Goal: Transaction & Acquisition: Purchase product/service

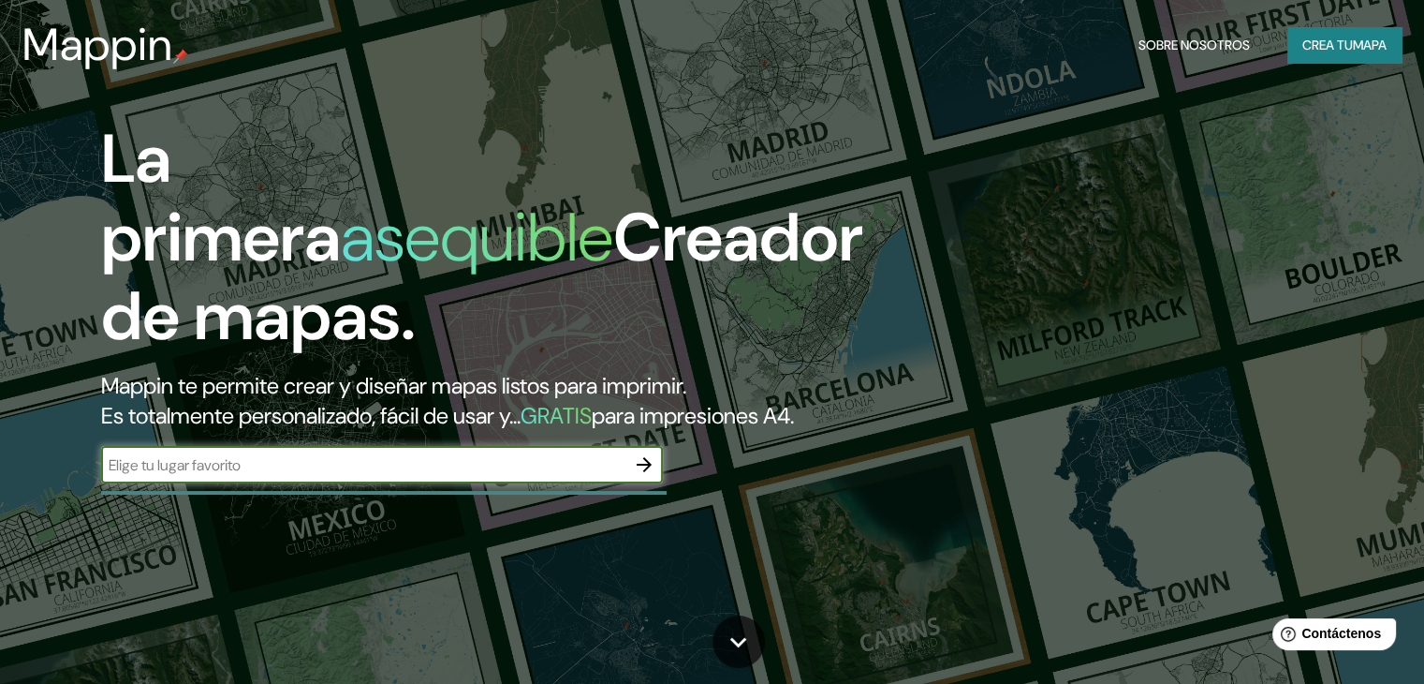
click at [496, 476] on input "text" at bounding box center [363, 465] width 524 height 22
type input "reynosa"
click at [654, 476] on icon "button" at bounding box center [644, 464] width 22 height 22
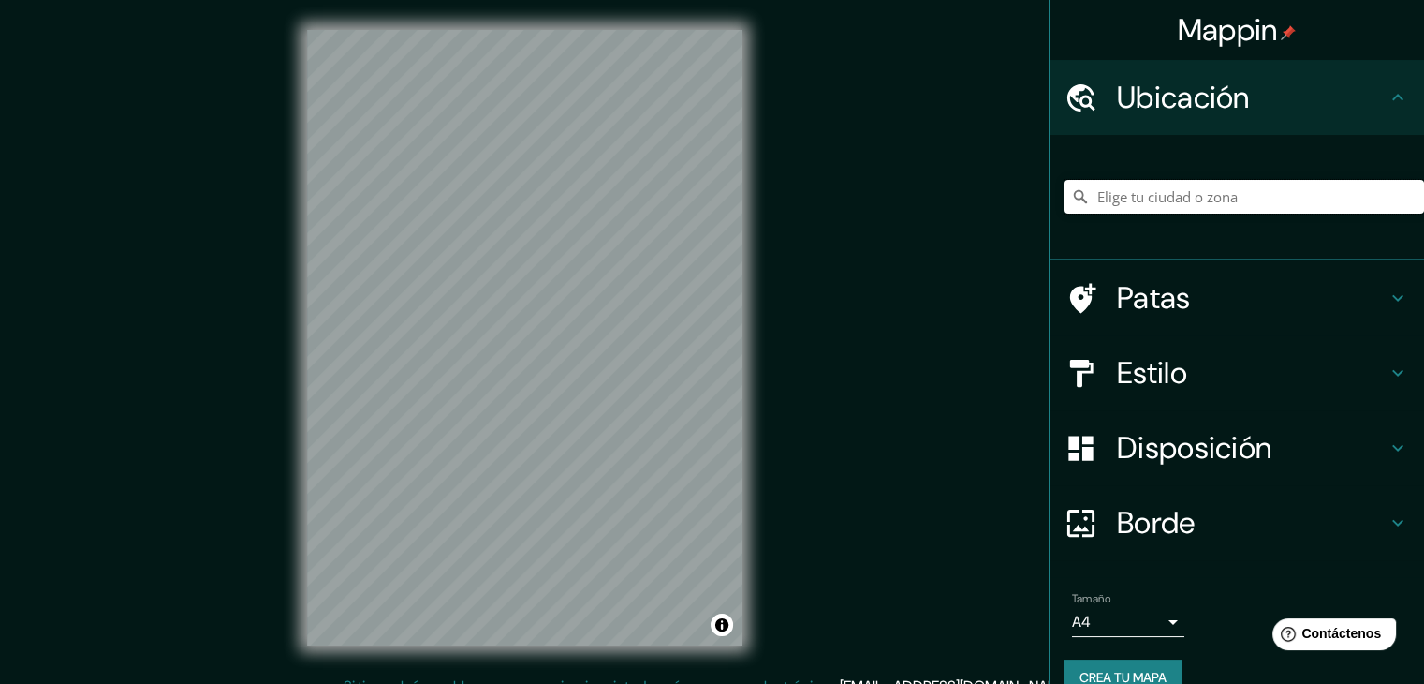
click at [1134, 197] on input "Elige tu ciudad o zona" at bounding box center [1245, 197] width 360 height 34
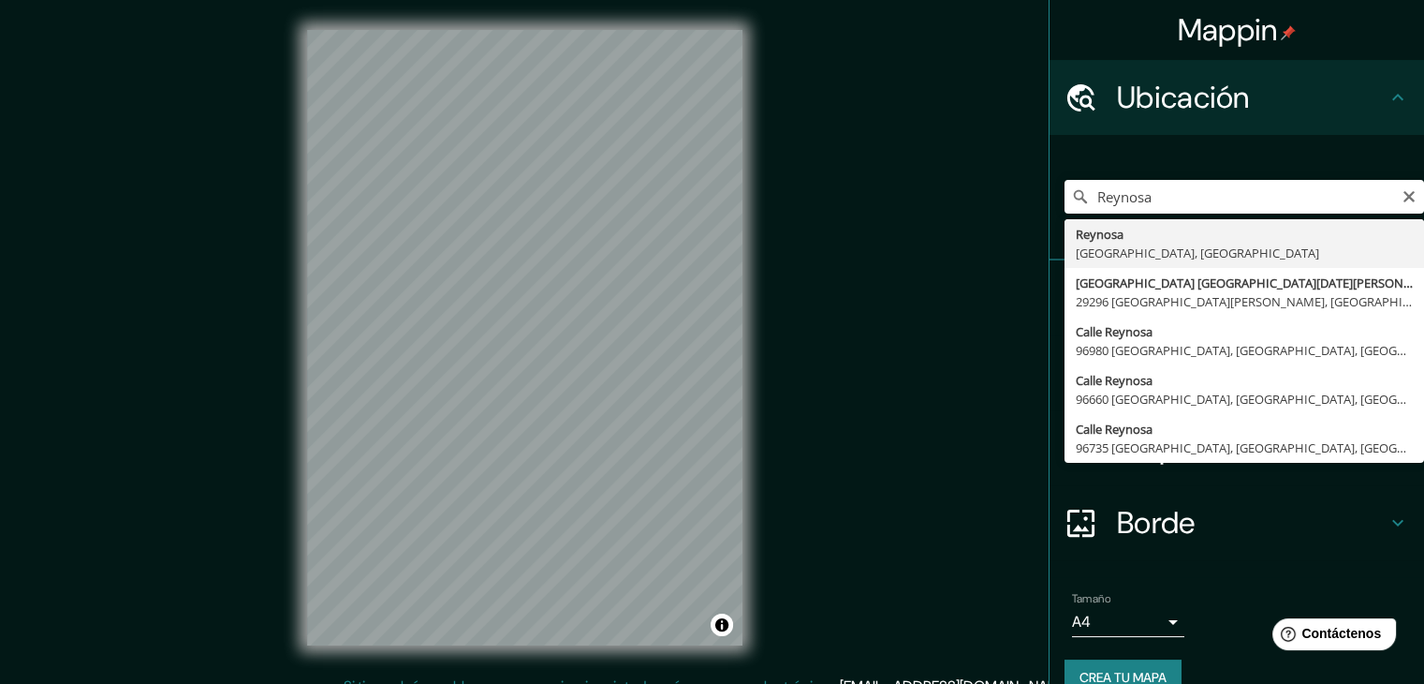
type input "[GEOGRAPHIC_DATA], [GEOGRAPHIC_DATA], [GEOGRAPHIC_DATA]"
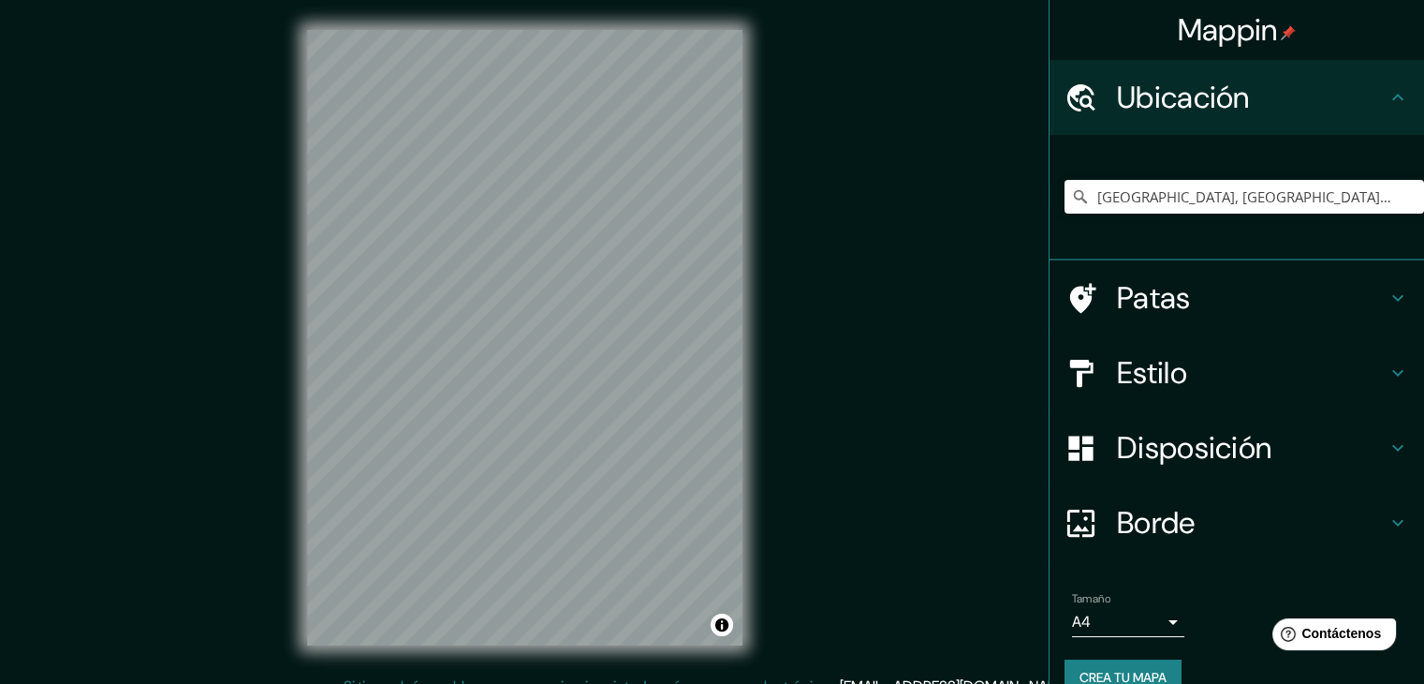
click at [1146, 446] on font "Disposición" at bounding box center [1194, 447] width 154 height 39
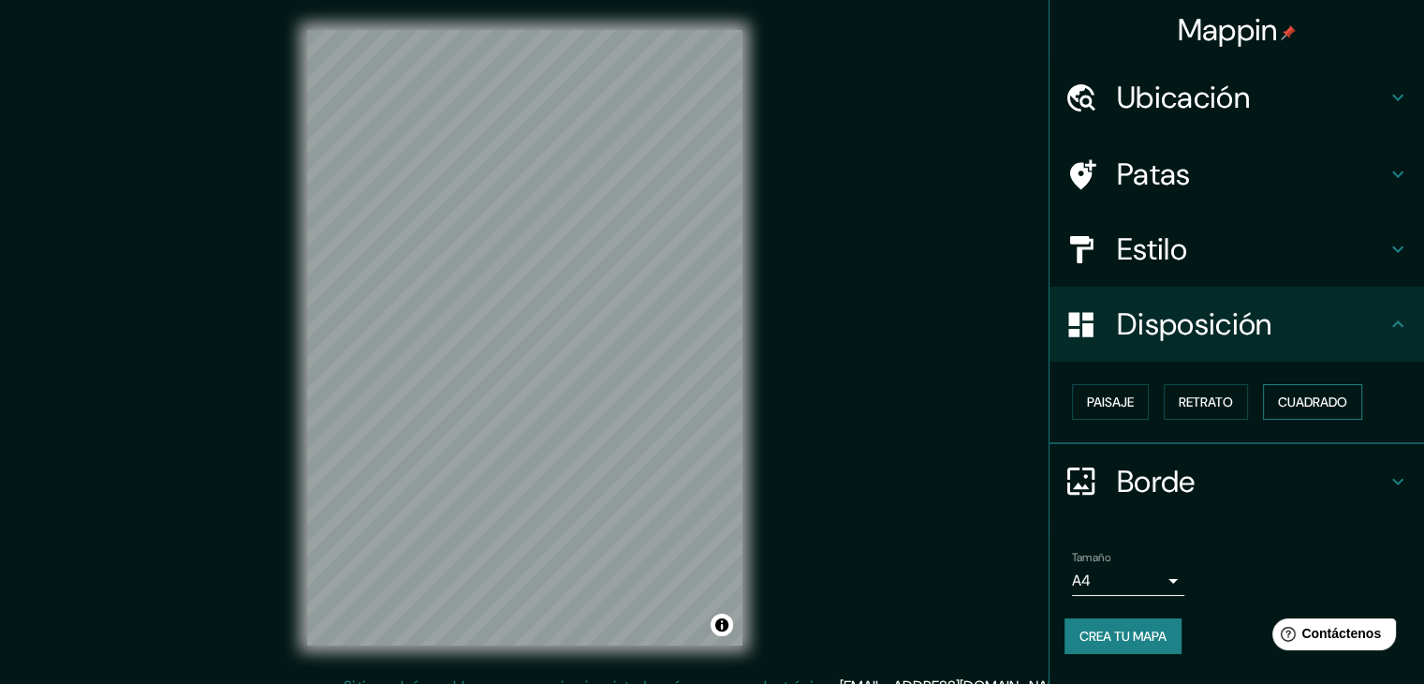
click at [1318, 408] on font "Cuadrado" at bounding box center [1312, 401] width 69 height 17
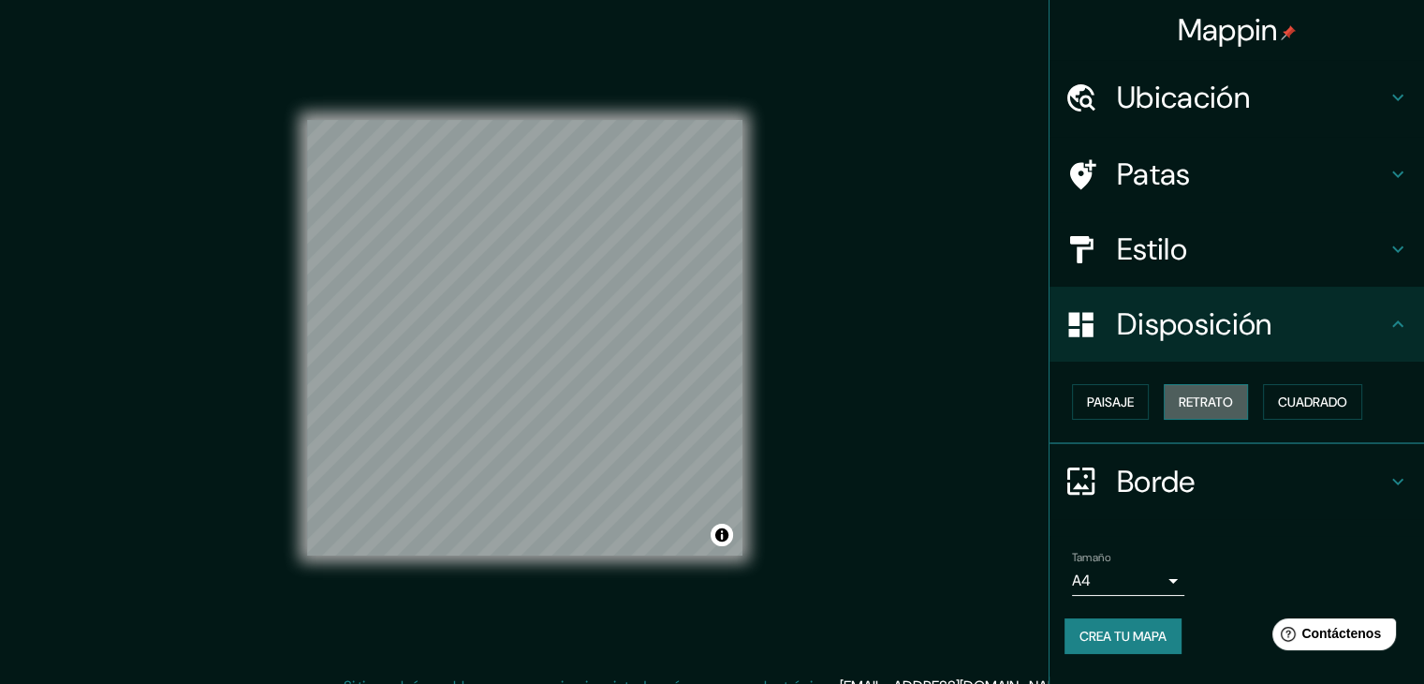
click at [1207, 397] on font "Retrato" at bounding box center [1206, 401] width 54 height 17
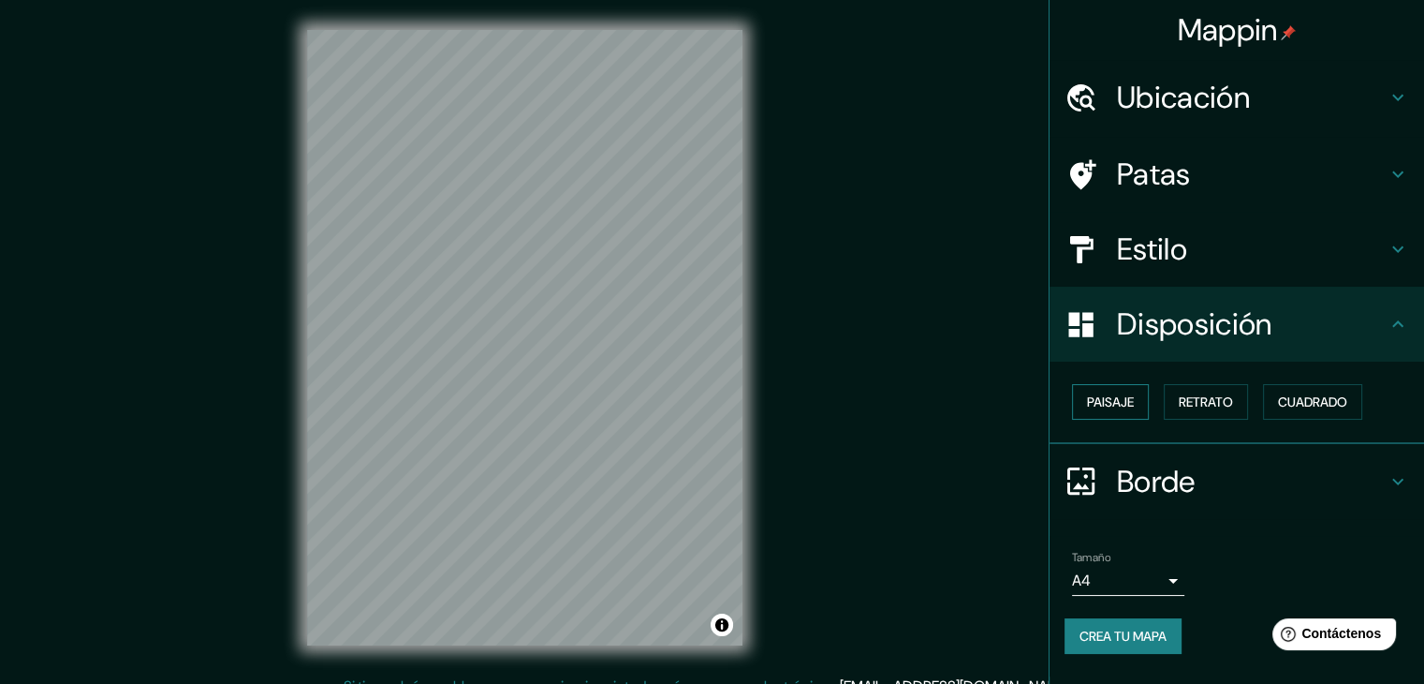
click at [1116, 400] on font "Paisaje" at bounding box center [1110, 401] width 47 height 17
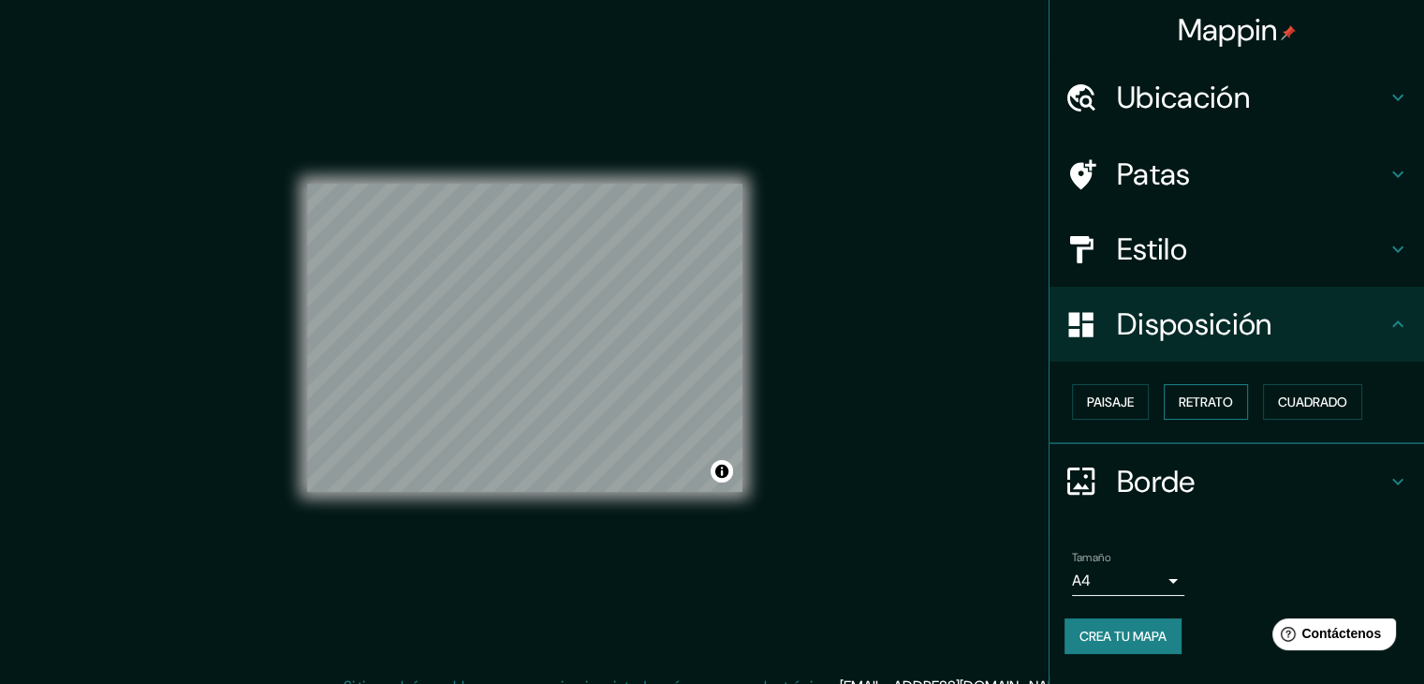
click at [1220, 393] on font "Retrato" at bounding box center [1206, 401] width 54 height 17
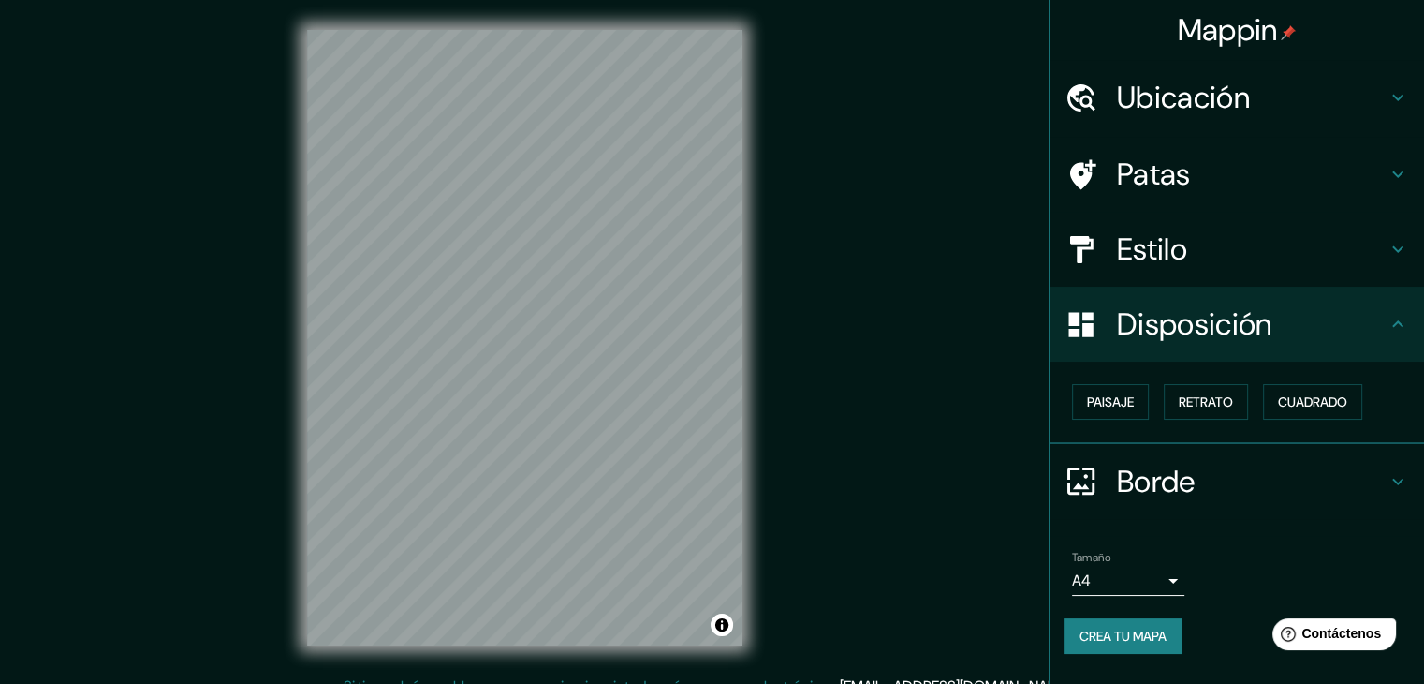
click at [1171, 576] on body "Mappin Ubicación Reynosa, [GEOGRAPHIC_DATA], [GEOGRAPHIC_DATA] Patas Estilo Dis…" at bounding box center [712, 342] width 1424 height 684
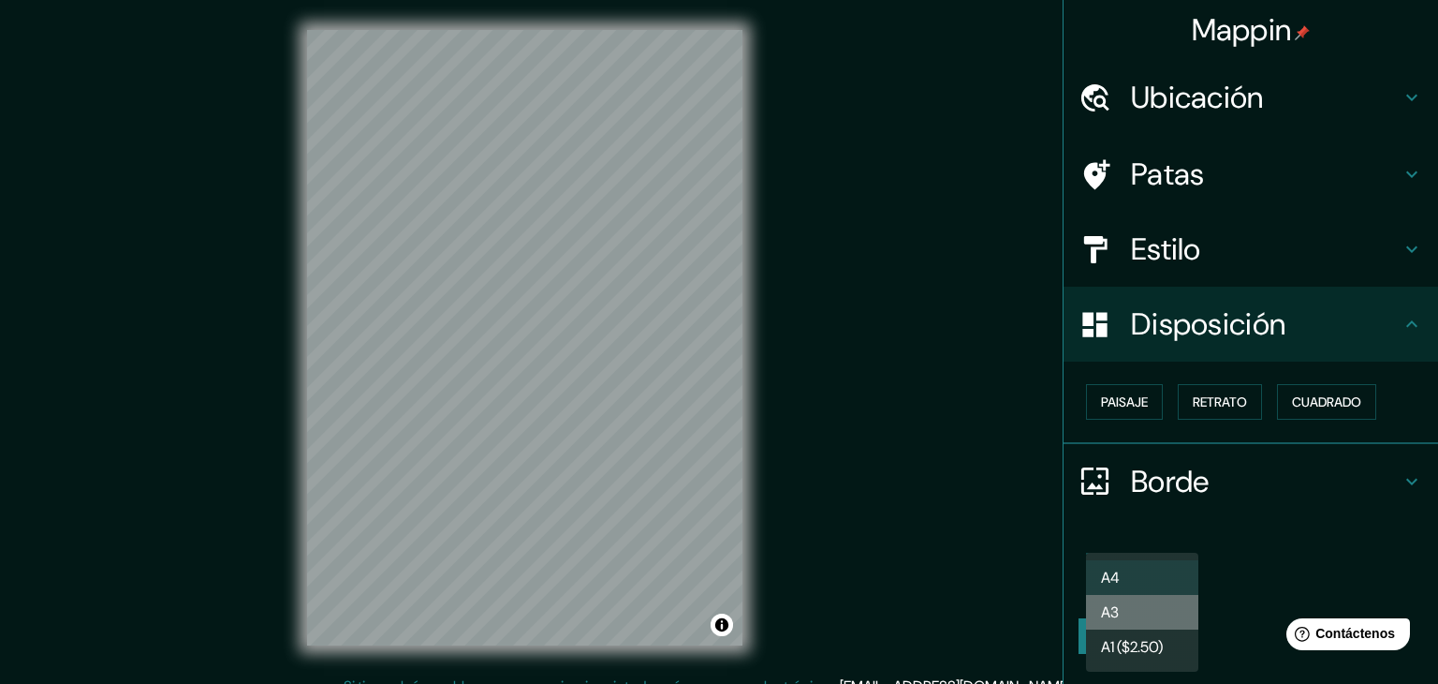
click at [1137, 613] on li "A3" at bounding box center [1142, 612] width 112 height 35
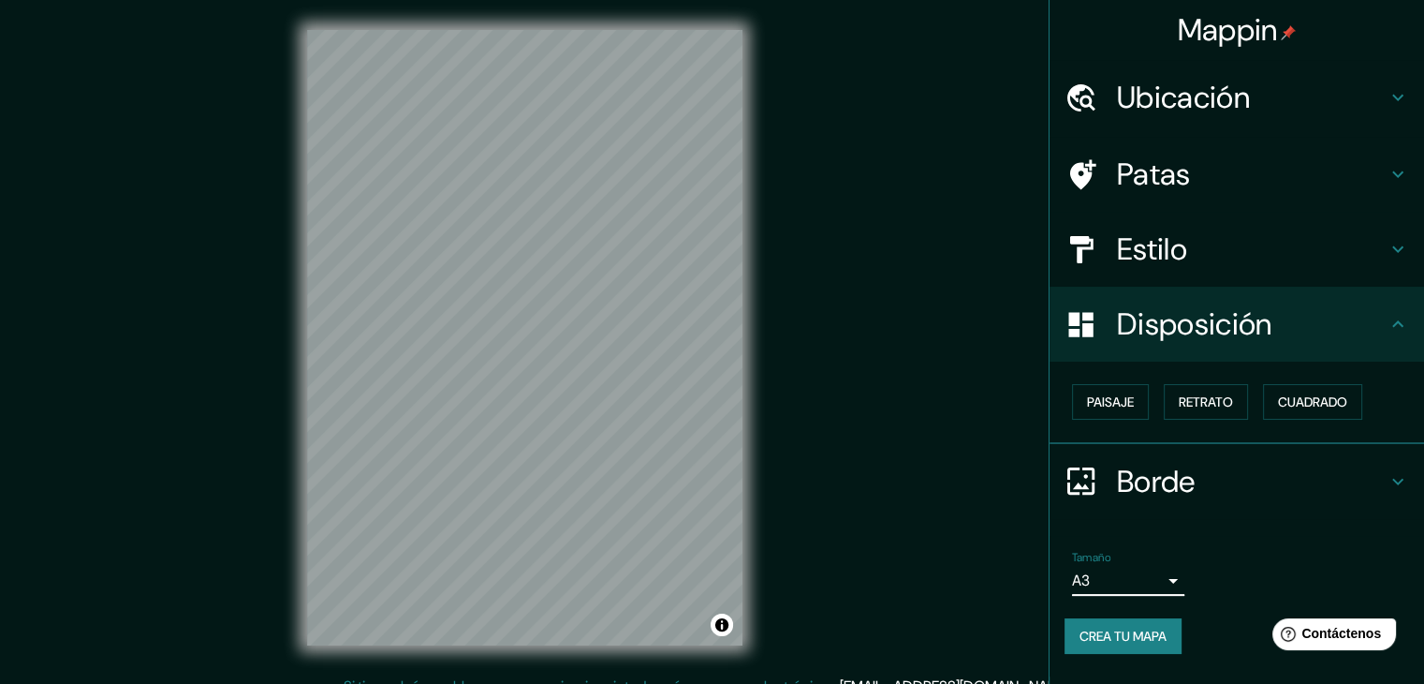
click at [1176, 170] on font "Patas" at bounding box center [1154, 173] width 74 height 39
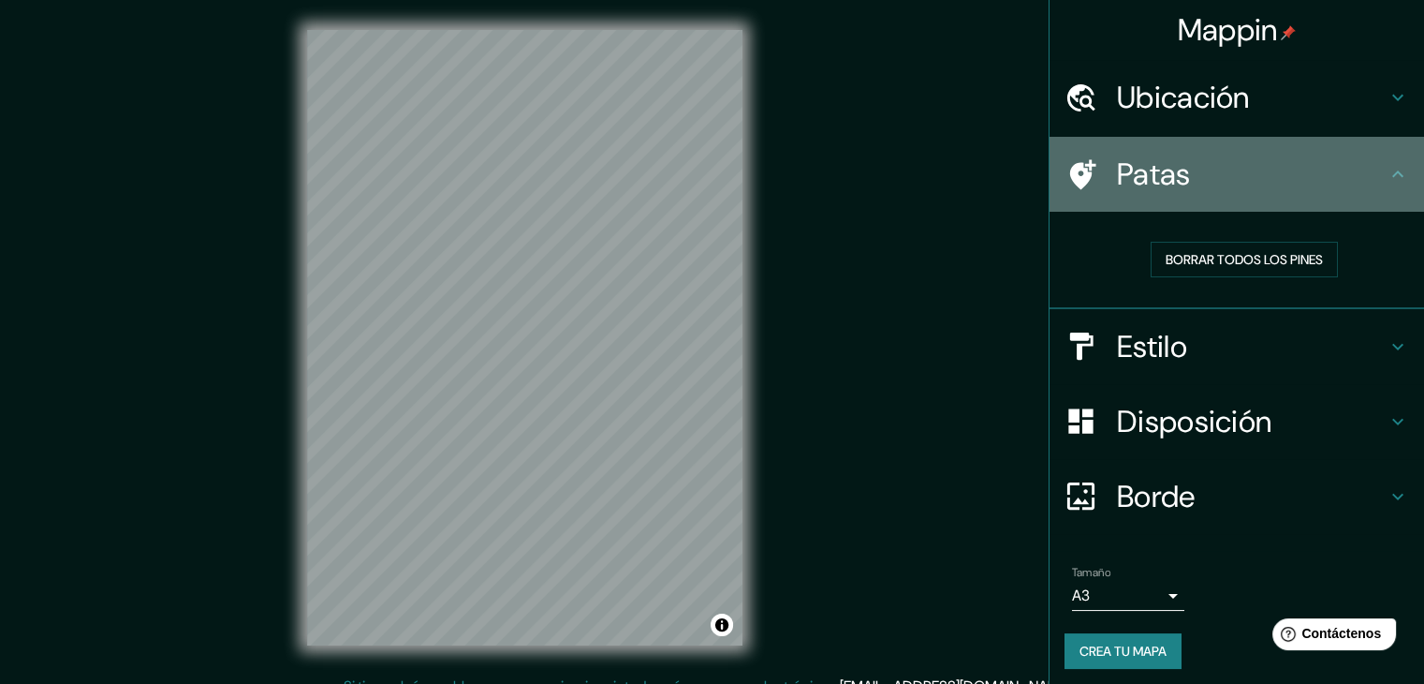
click at [1176, 170] on font "Patas" at bounding box center [1154, 173] width 74 height 39
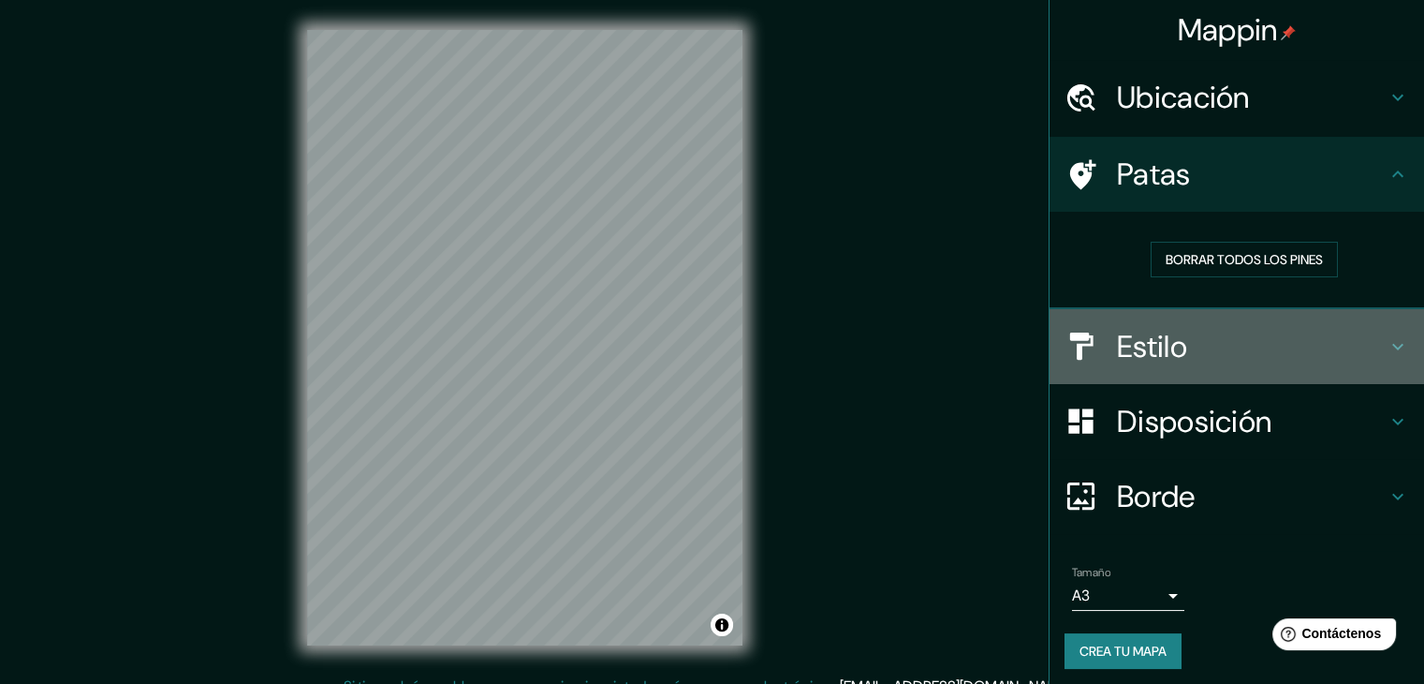
click at [1187, 349] on h4 "Estilo" at bounding box center [1252, 346] width 270 height 37
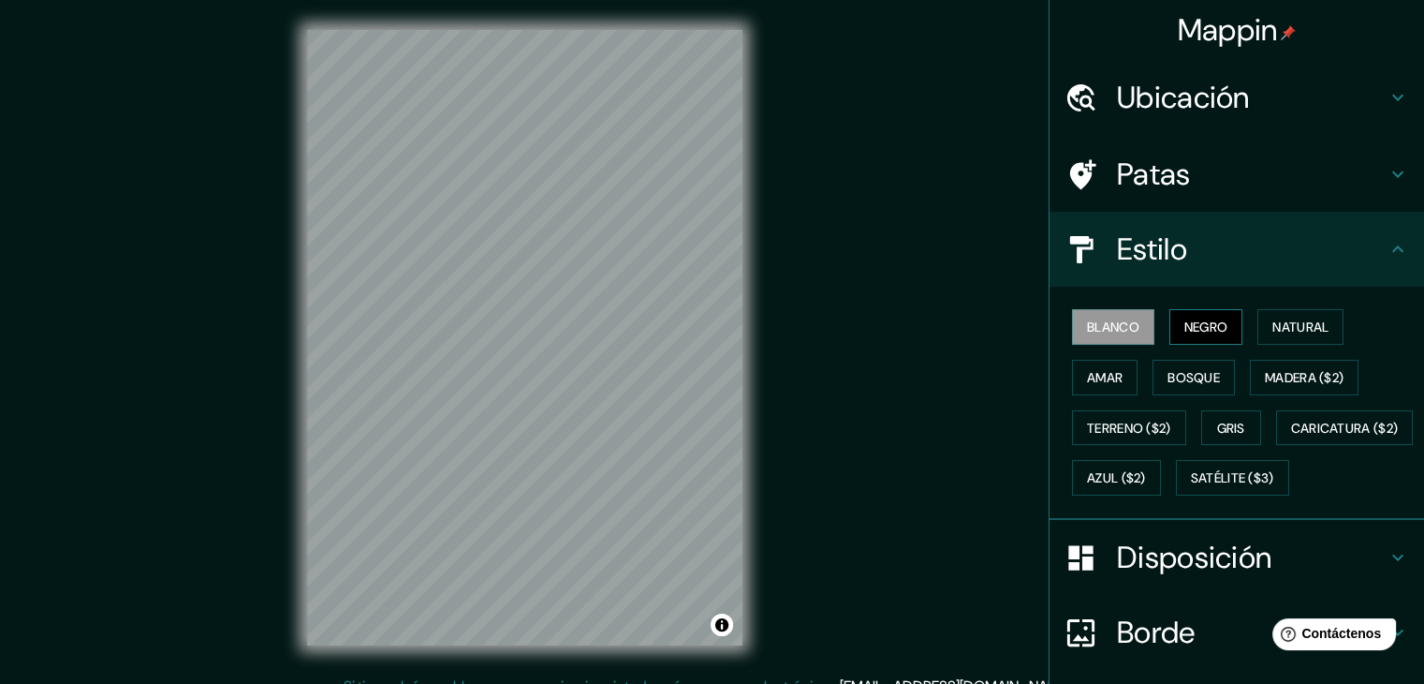
click at [1188, 334] on font "Negro" at bounding box center [1206, 326] width 44 height 17
click at [1277, 318] on font "Natural" at bounding box center [1300, 326] width 56 height 17
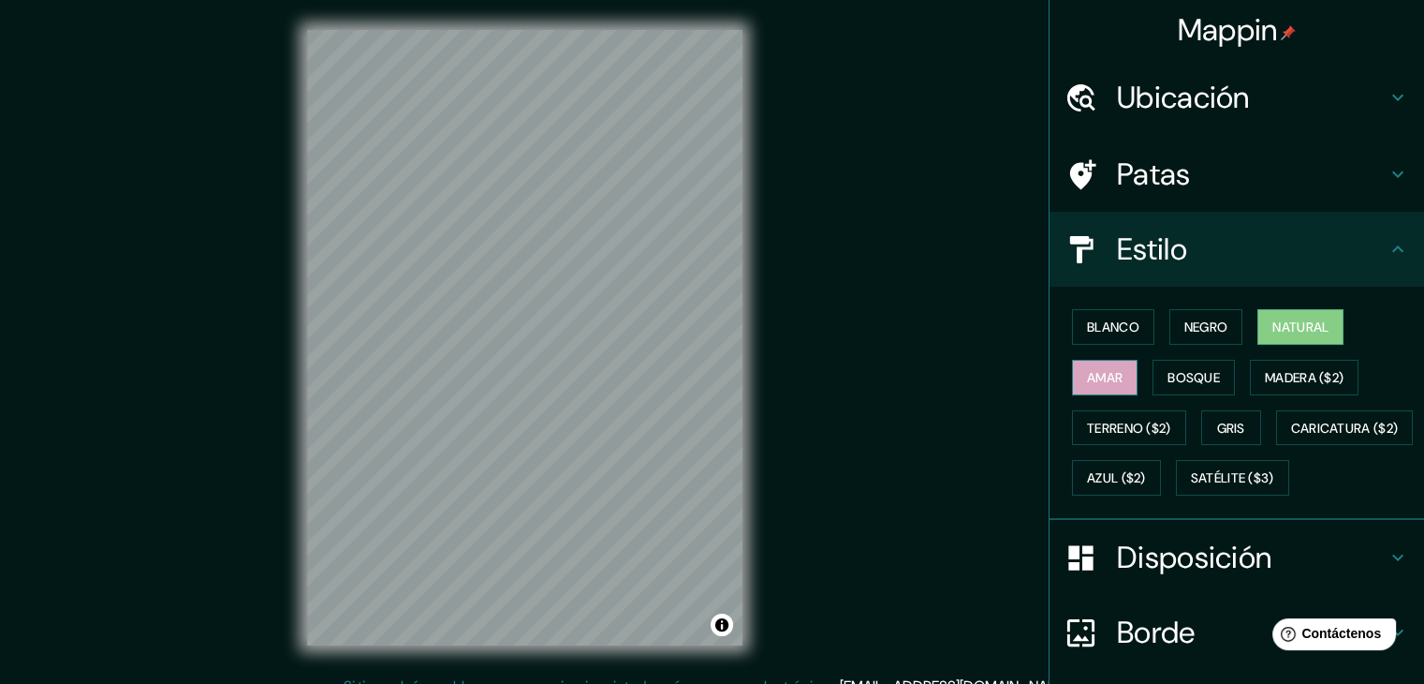
click at [1087, 380] on font "Amar" at bounding box center [1105, 377] width 36 height 17
click at [1169, 375] on font "Bosque" at bounding box center [1194, 377] width 52 height 17
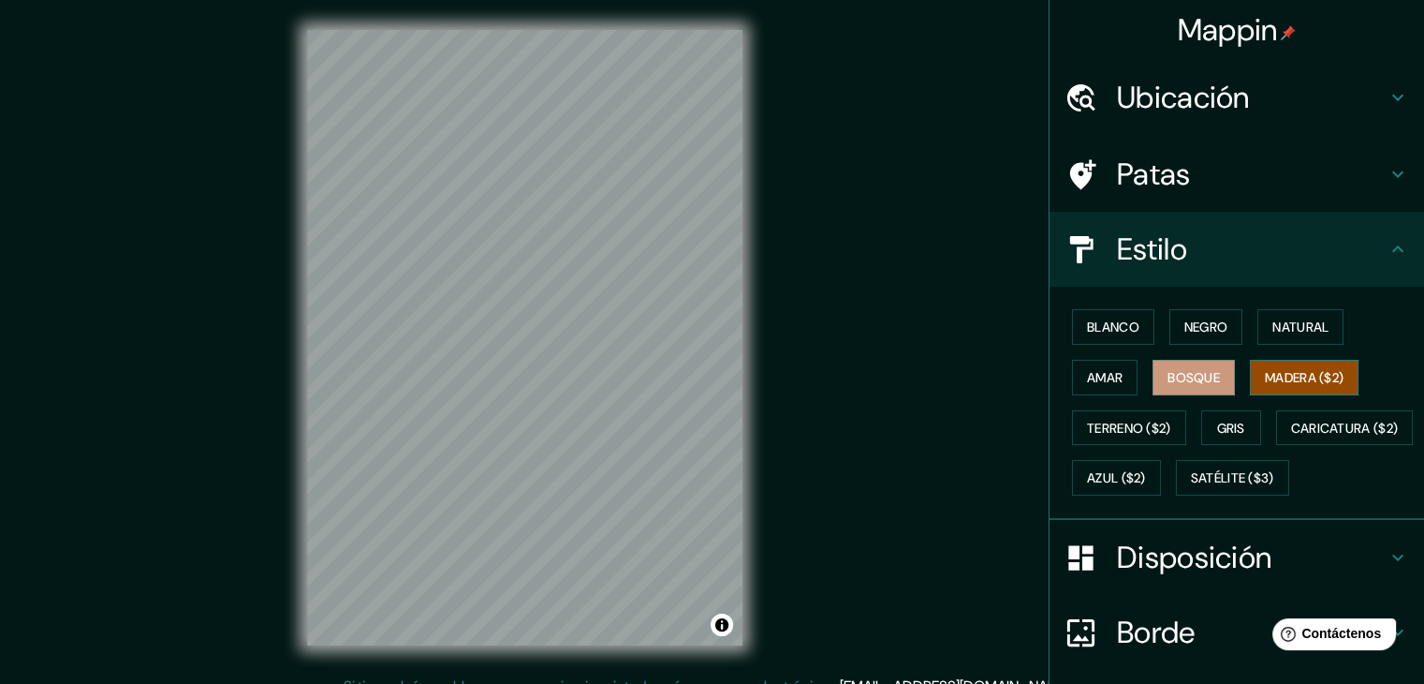
click at [1307, 372] on font "Madera ($2)" at bounding box center [1304, 377] width 79 height 17
click at [1103, 428] on font "Terreno ($2)" at bounding box center [1129, 427] width 84 height 17
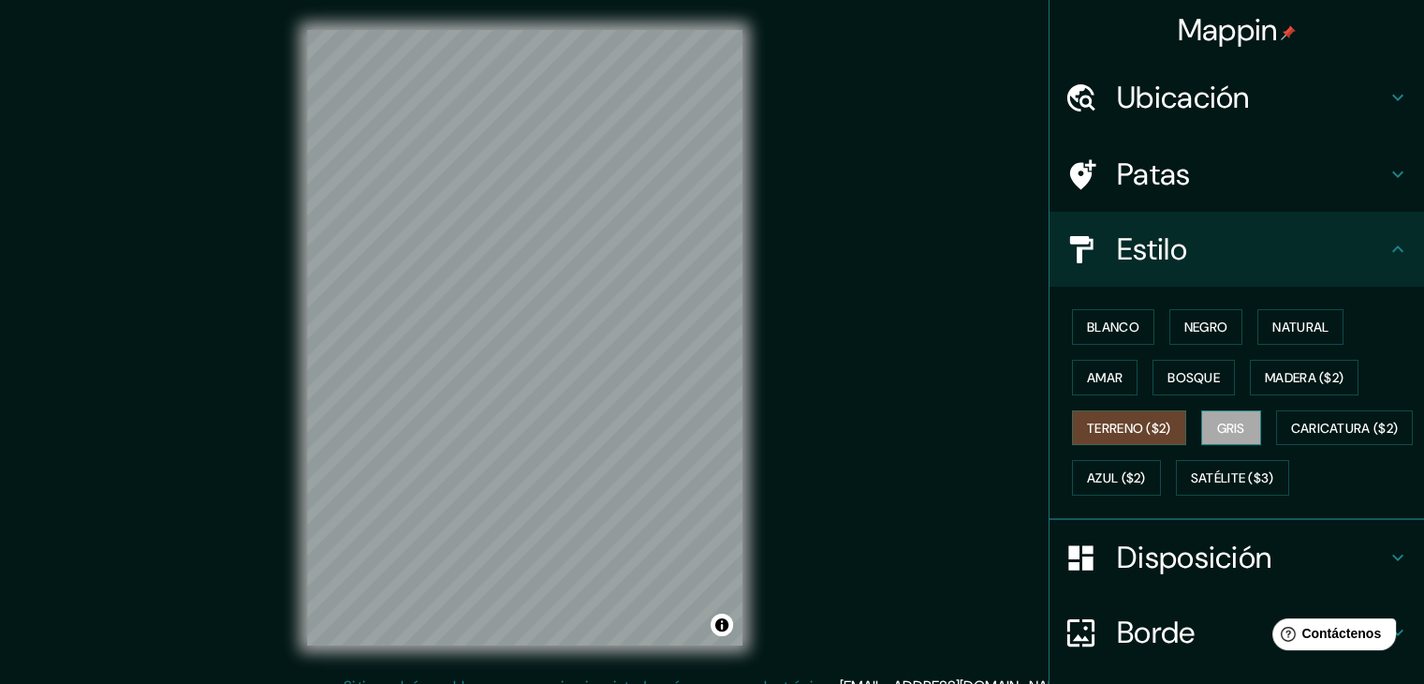
click at [1228, 432] on font "Gris" at bounding box center [1231, 427] width 28 height 17
click at [1120, 323] on font "Blanco" at bounding box center [1113, 326] width 52 height 17
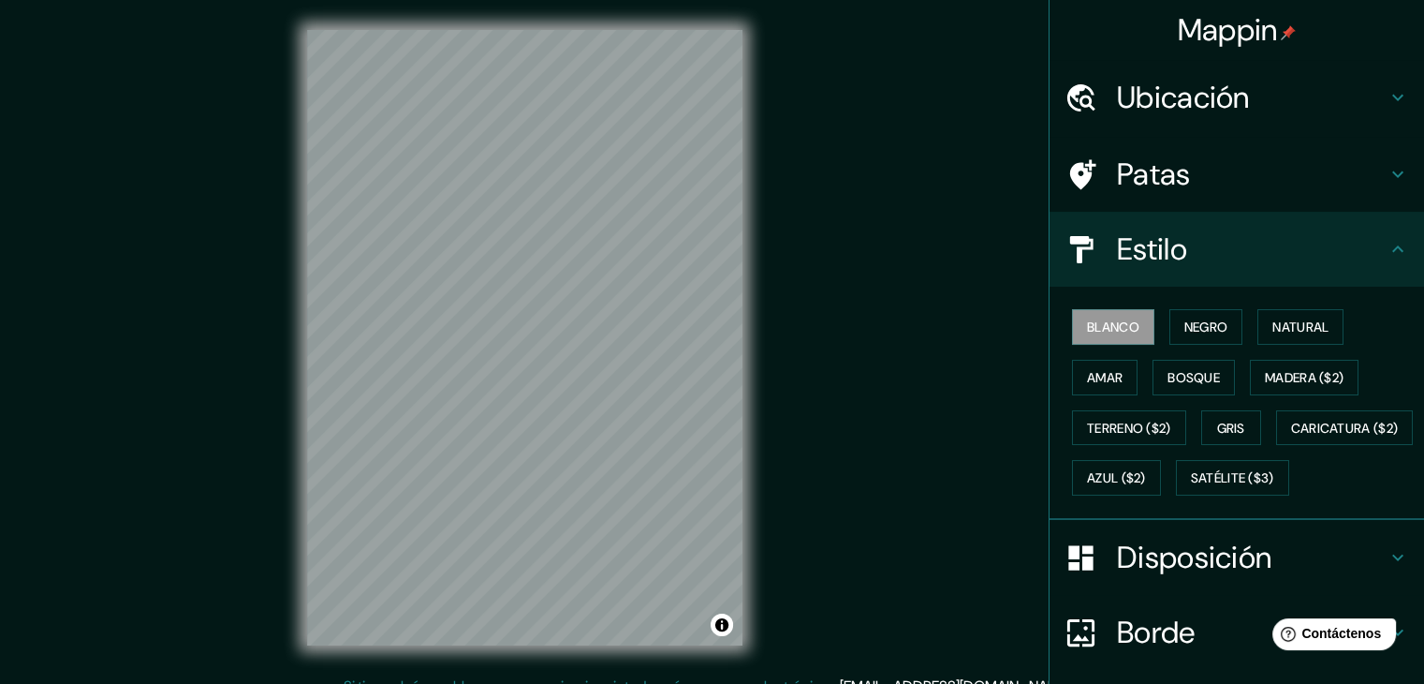
click at [1280, 217] on div "Estilo" at bounding box center [1237, 249] width 375 height 75
click at [1368, 250] on h4 "Estilo" at bounding box center [1252, 248] width 270 height 37
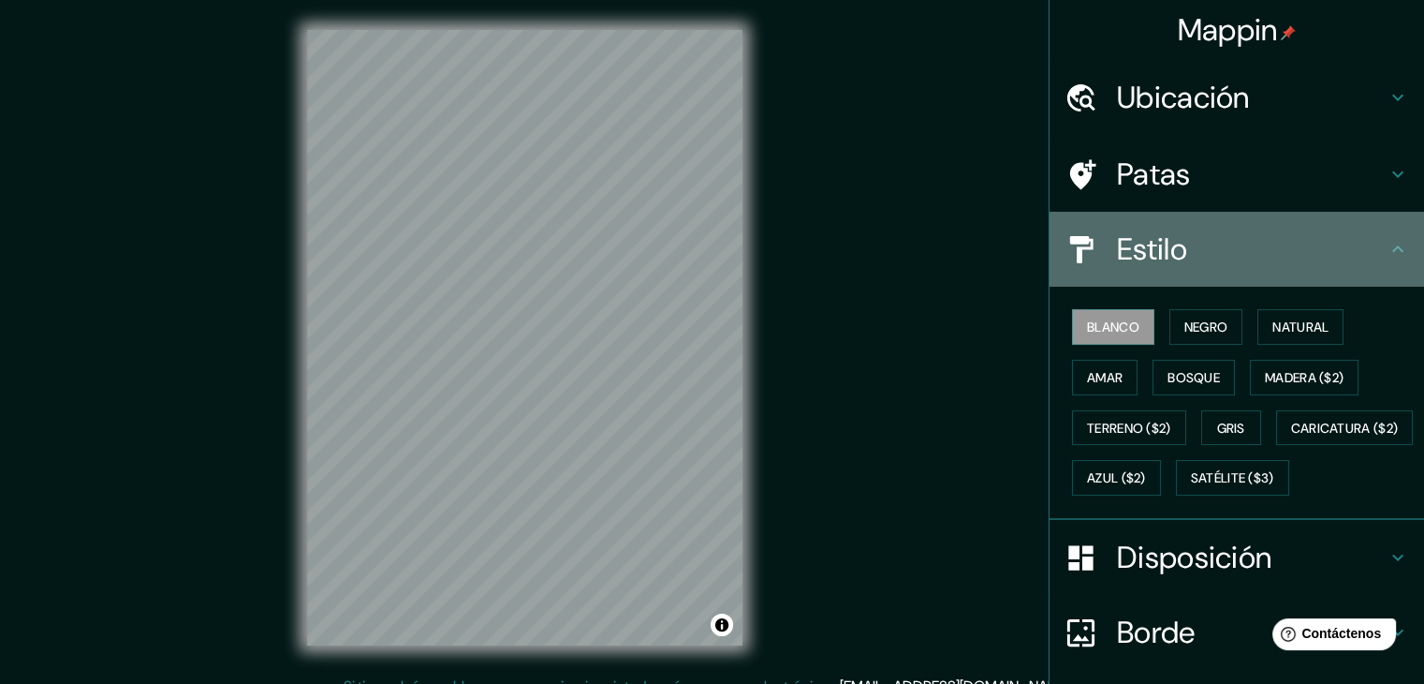
click at [1387, 241] on icon at bounding box center [1398, 249] width 22 height 22
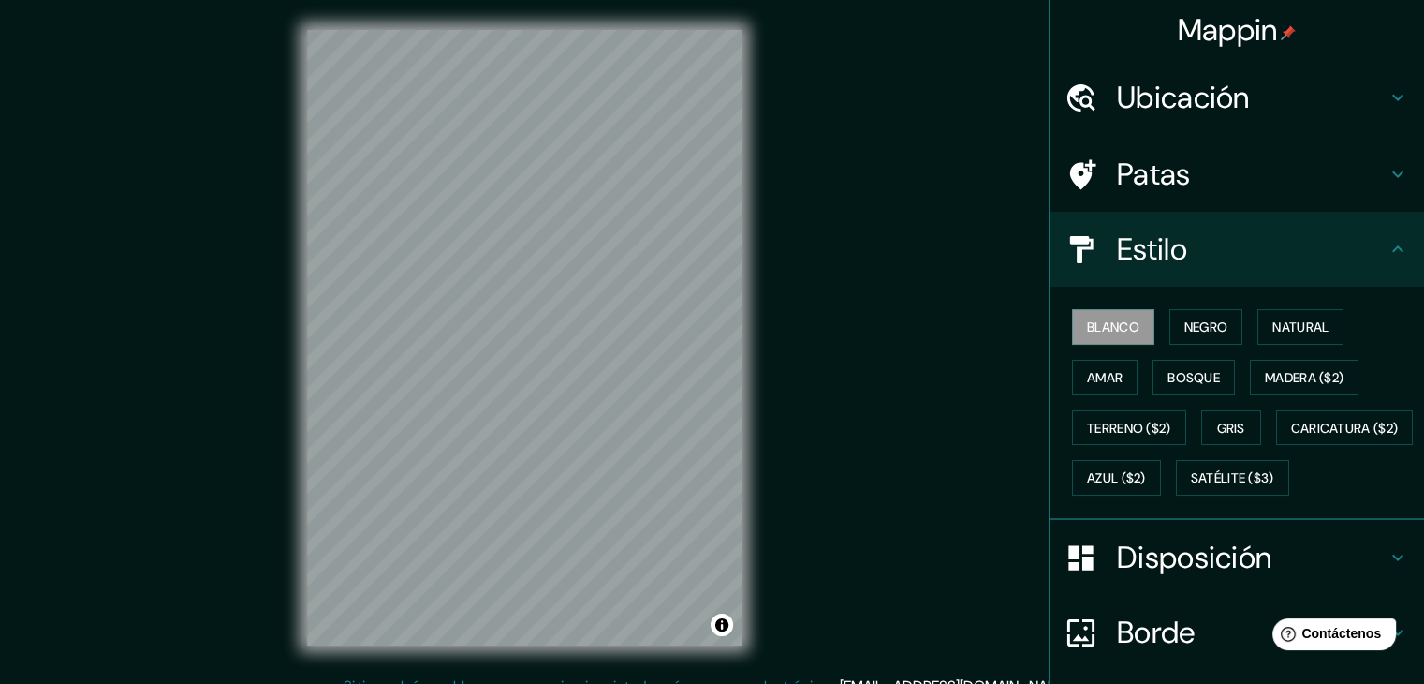
click at [1387, 244] on icon at bounding box center [1398, 249] width 22 height 22
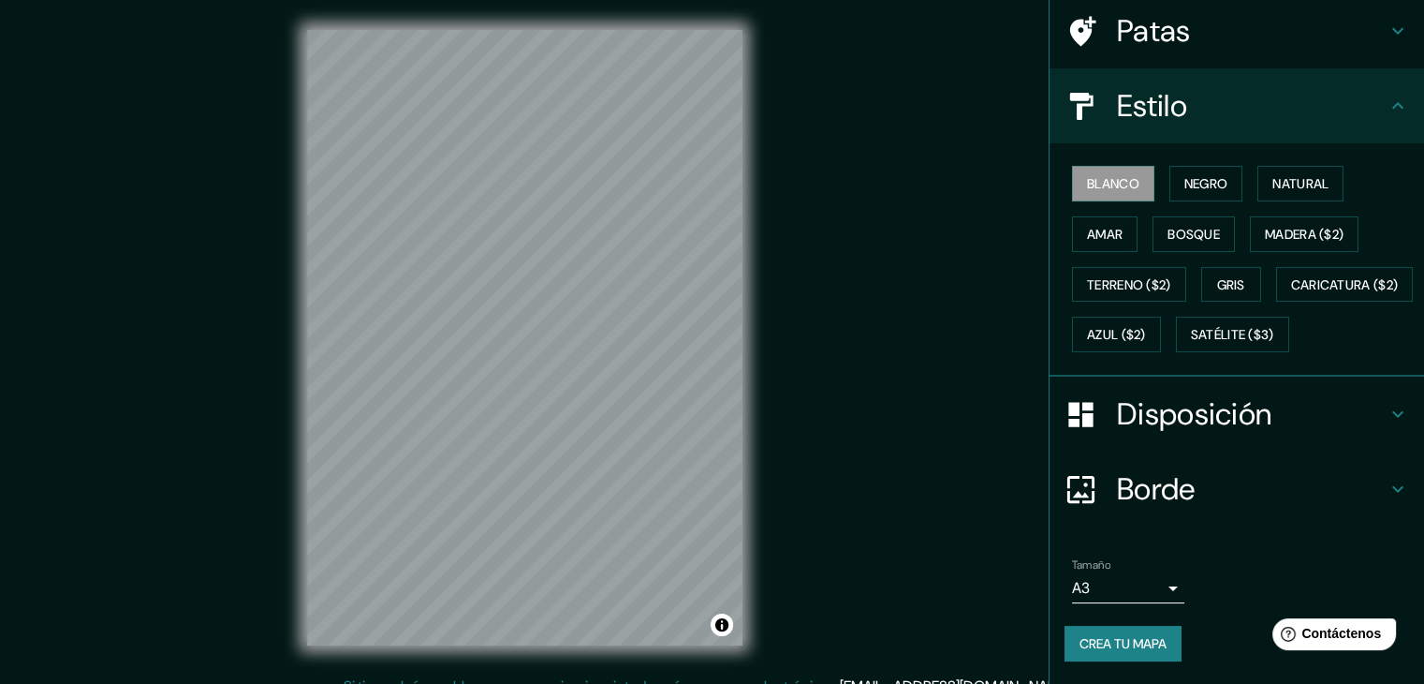
scroll to position [22, 0]
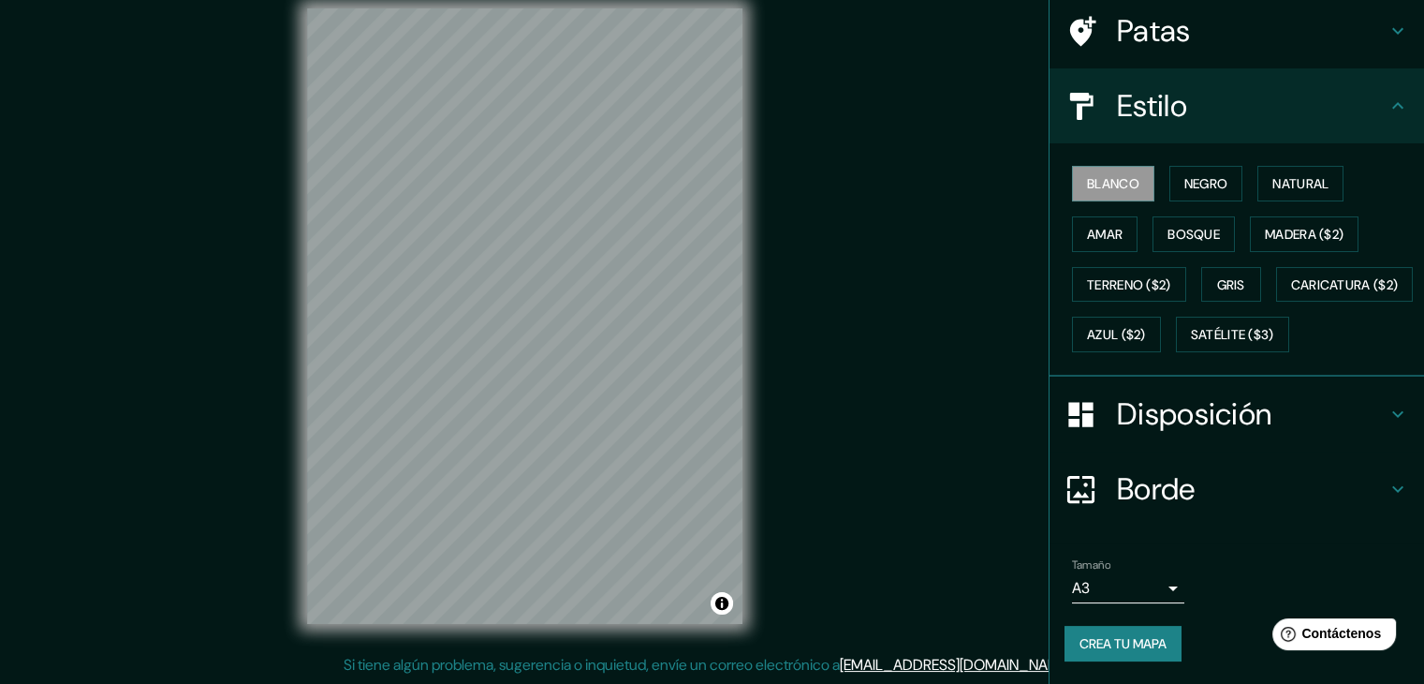
click at [1125, 596] on body "Mappin Ubicación Reynosa, [GEOGRAPHIC_DATA], [GEOGRAPHIC_DATA] Patas Estilo Bla…" at bounding box center [712, 320] width 1424 height 684
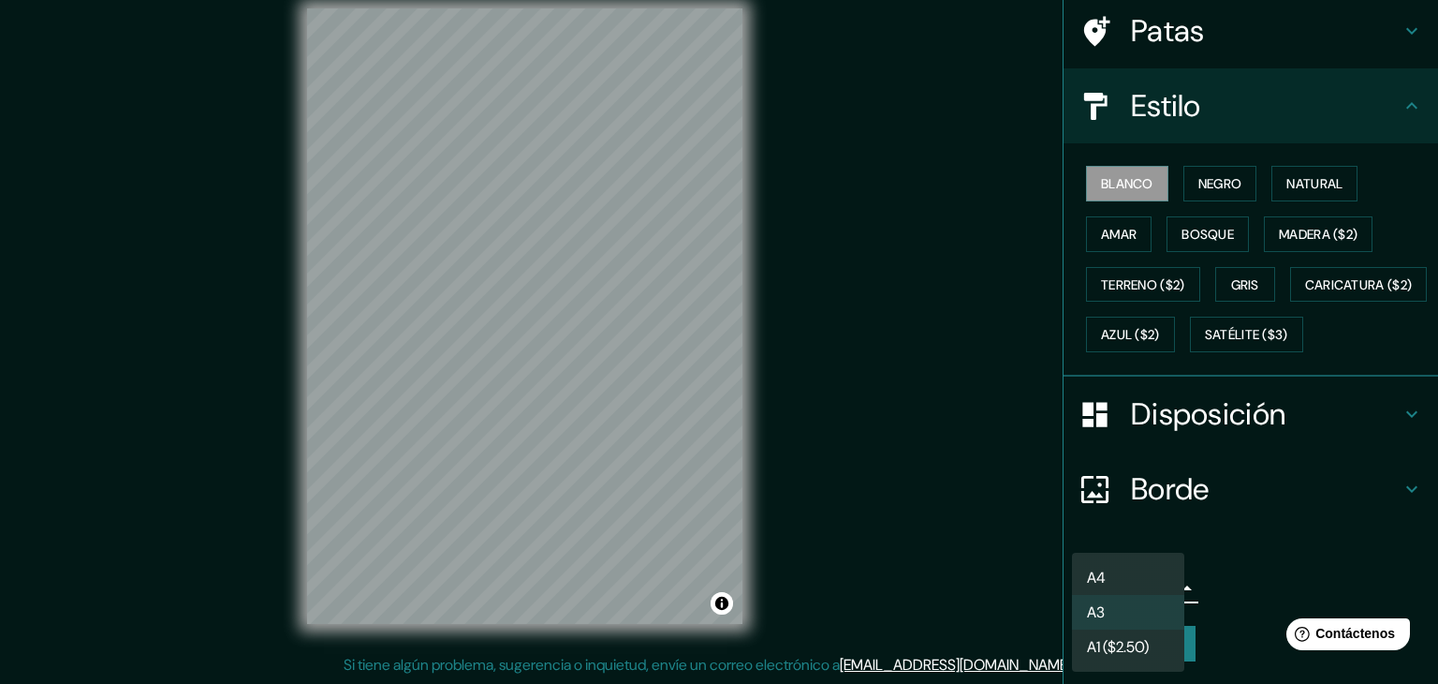
click at [1122, 583] on li "A4" at bounding box center [1128, 577] width 112 height 35
type input "single"
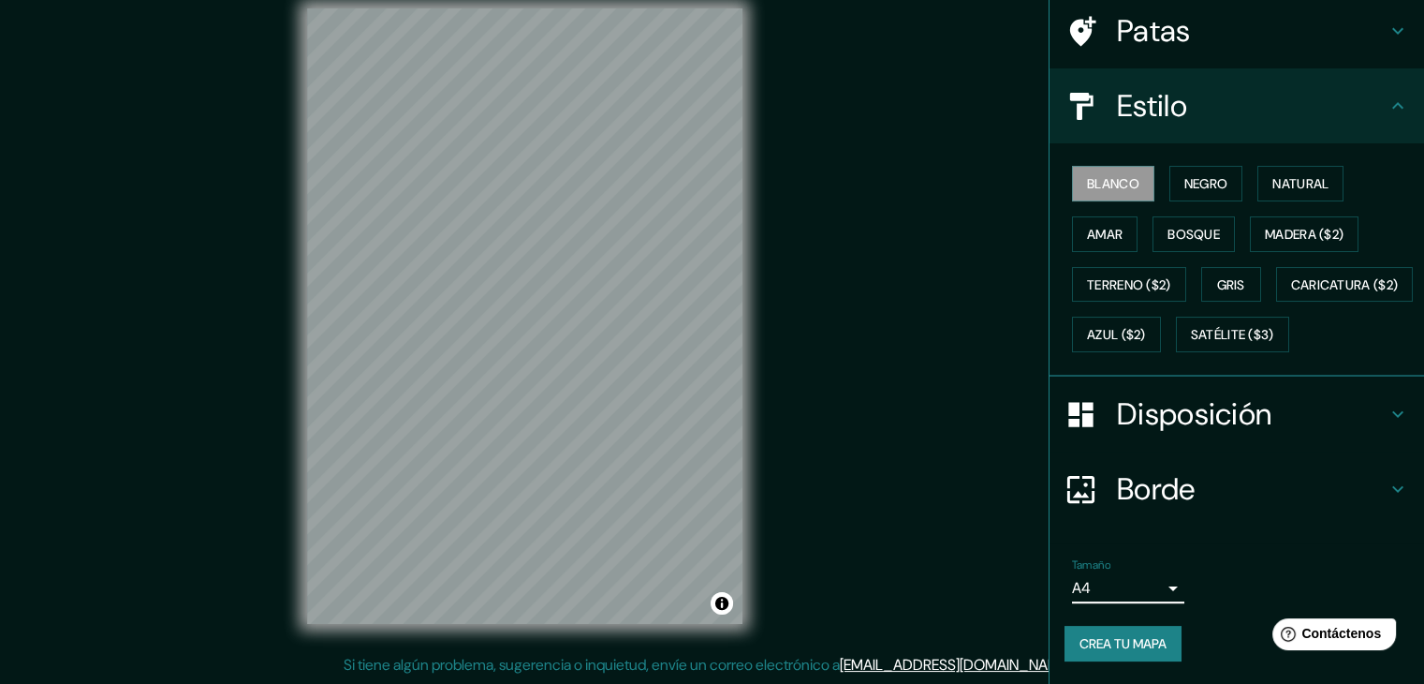
click at [1196, 485] on h4 "Borde" at bounding box center [1252, 488] width 270 height 37
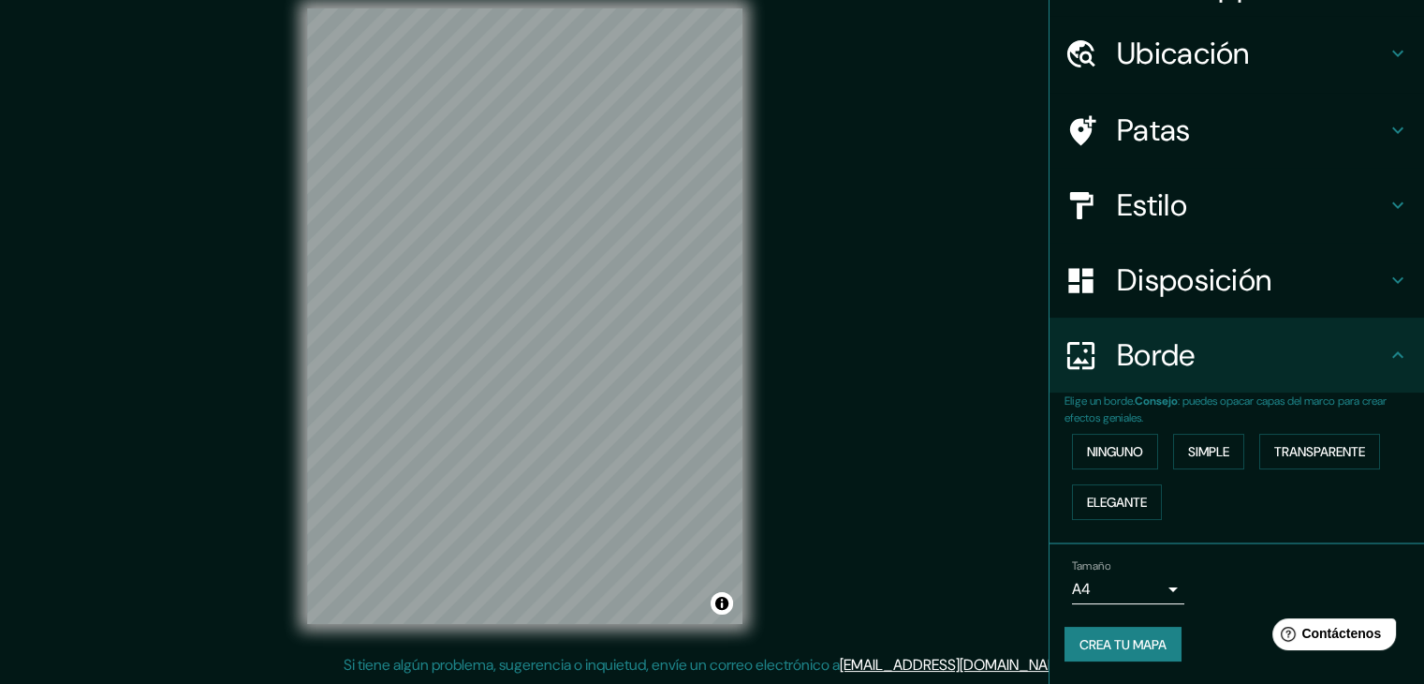
scroll to position [42, 0]
click at [1117, 451] on font "Ninguno" at bounding box center [1115, 453] width 56 height 17
click at [1160, 448] on div "Ninguno Simple Transparente Elegante" at bounding box center [1245, 478] width 360 height 101
click at [1173, 450] on button "Simple" at bounding box center [1208, 453] width 71 height 36
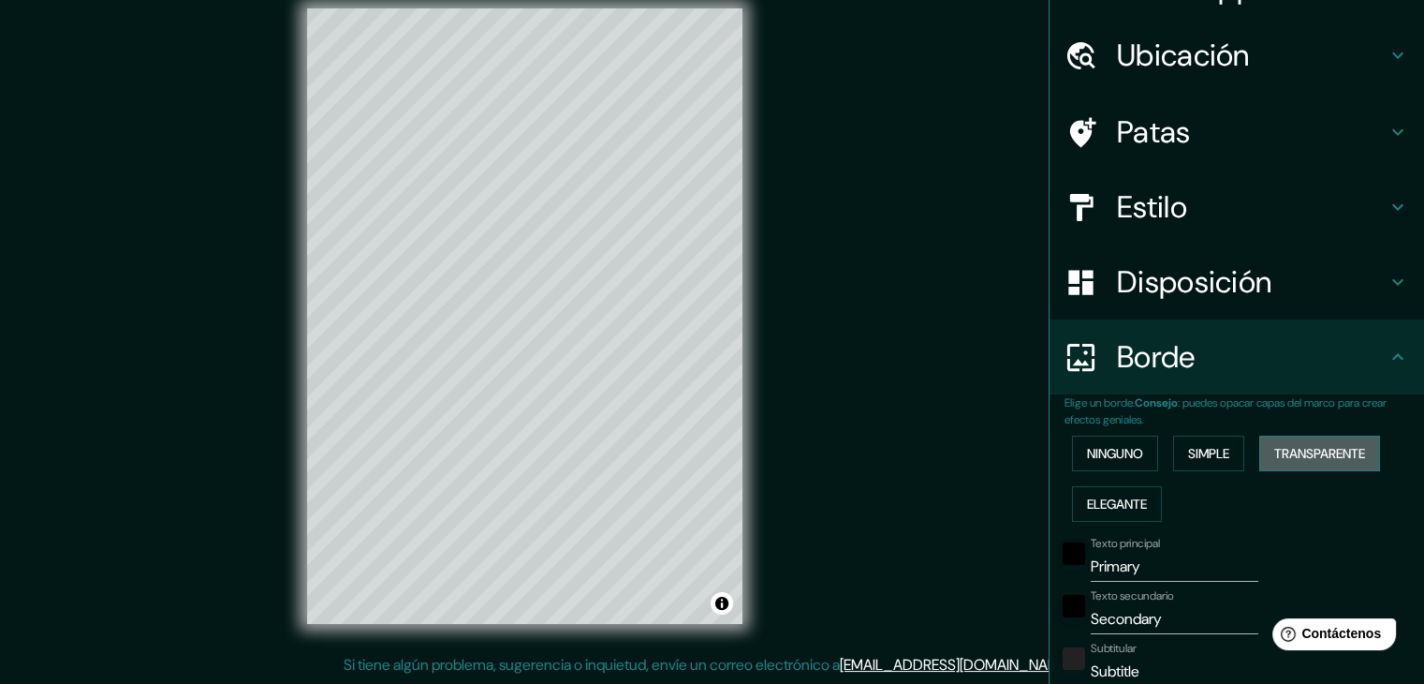
click at [1274, 454] on font "Transparente" at bounding box center [1319, 453] width 91 height 17
click at [1116, 511] on font "Elegante" at bounding box center [1117, 504] width 60 height 24
click at [1116, 447] on font "Ninguno" at bounding box center [1115, 453] width 56 height 17
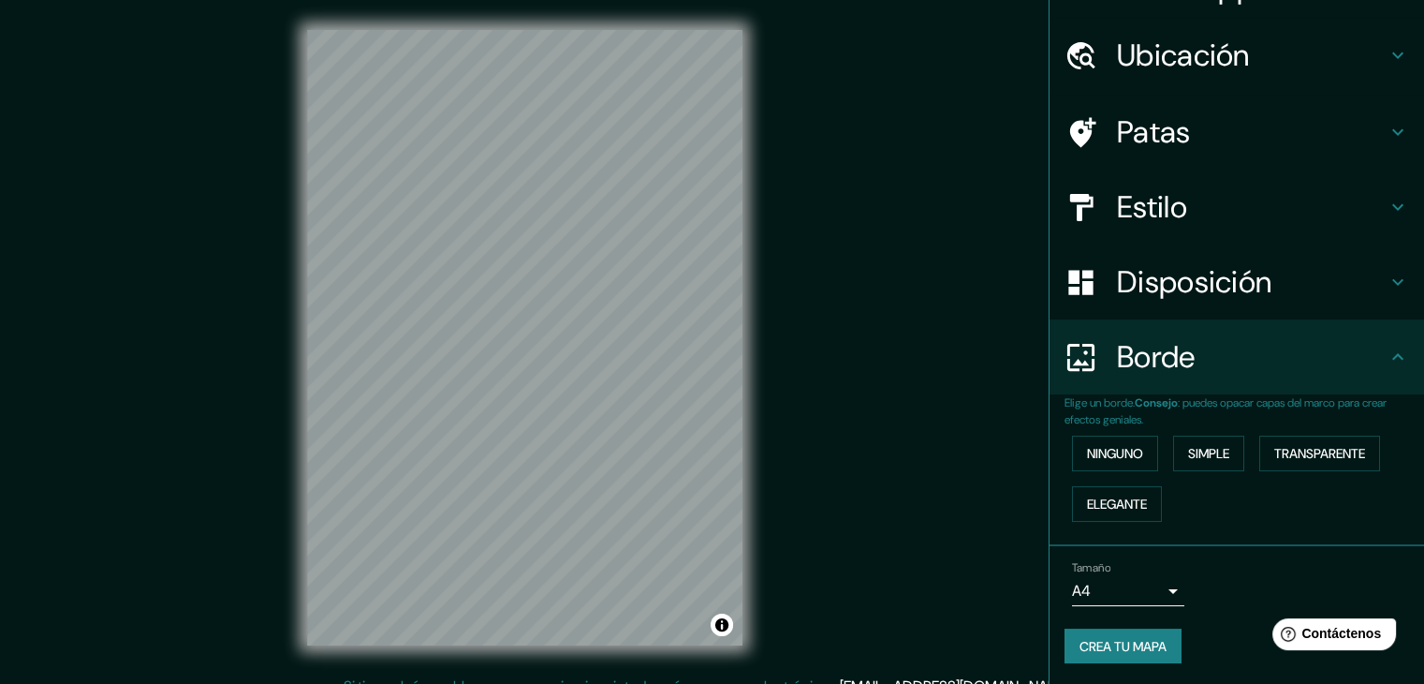
scroll to position [0, 0]
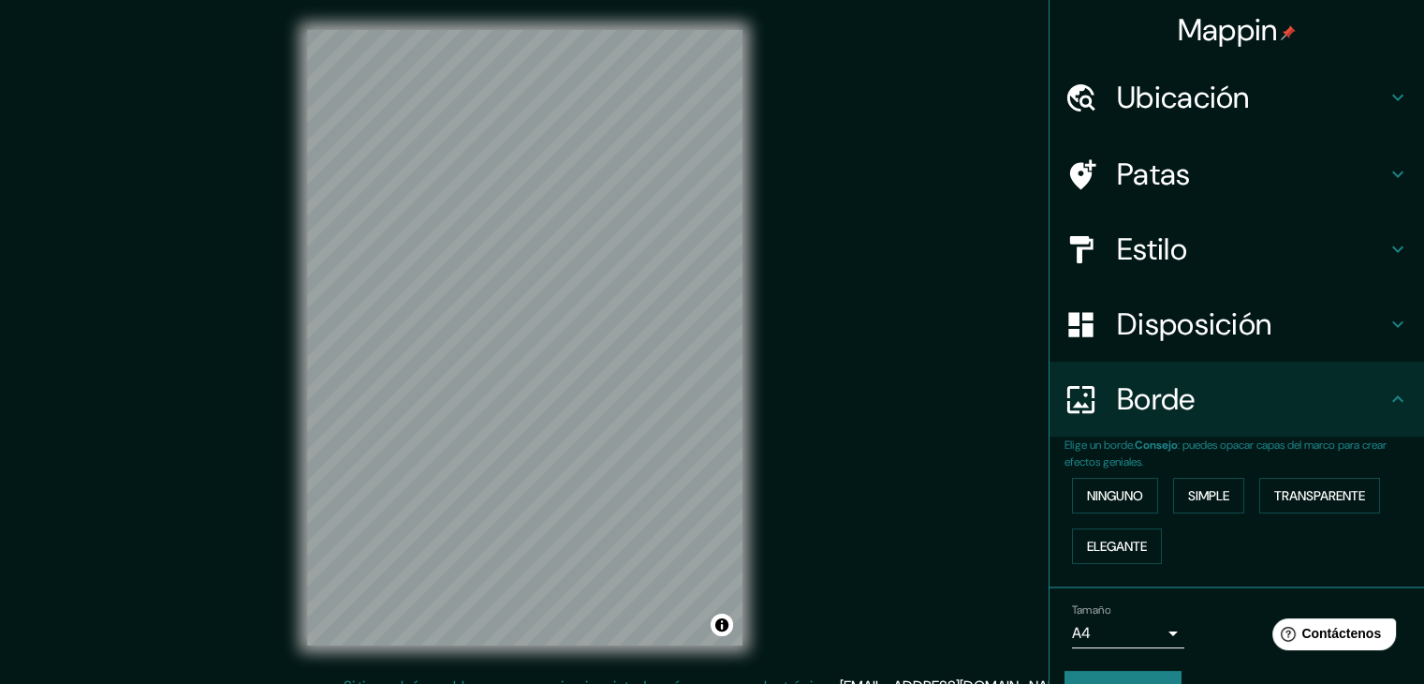
click at [1122, 162] on font "Patas" at bounding box center [1154, 173] width 74 height 39
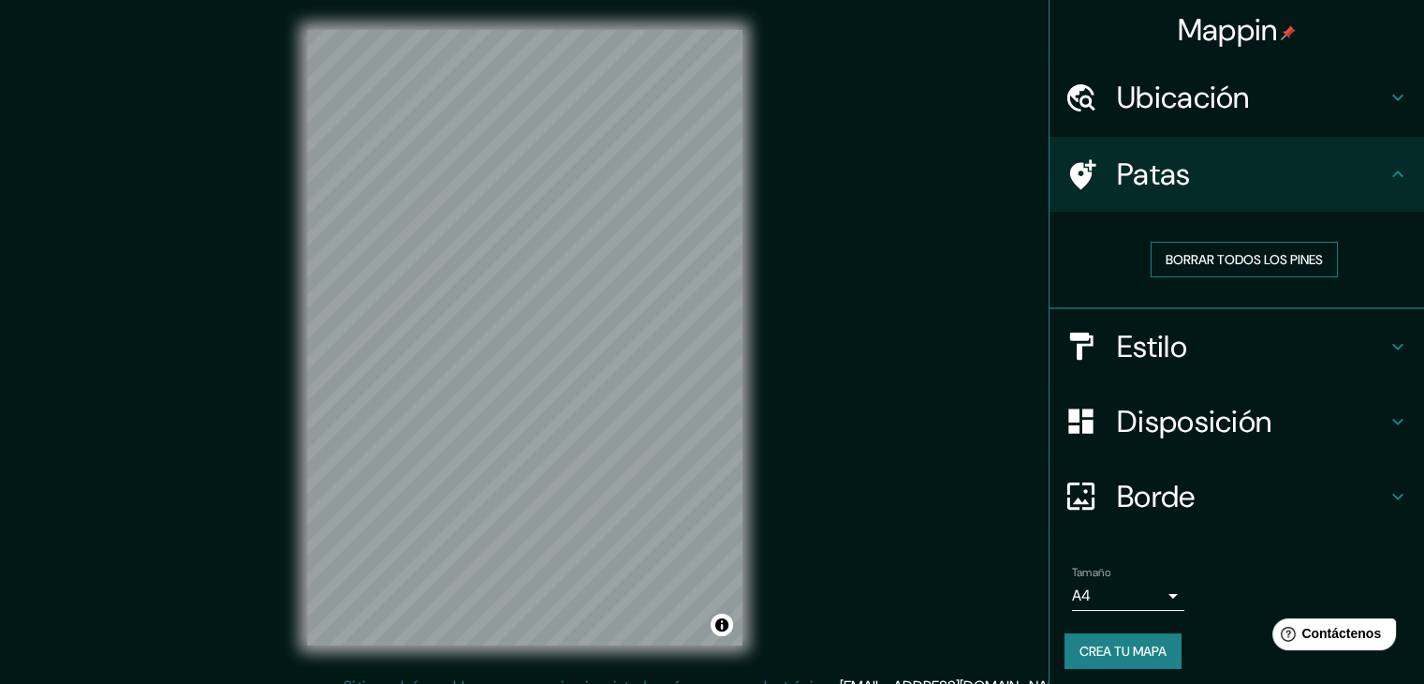
click at [1228, 265] on font "Borrar todos los pines" at bounding box center [1244, 259] width 157 height 17
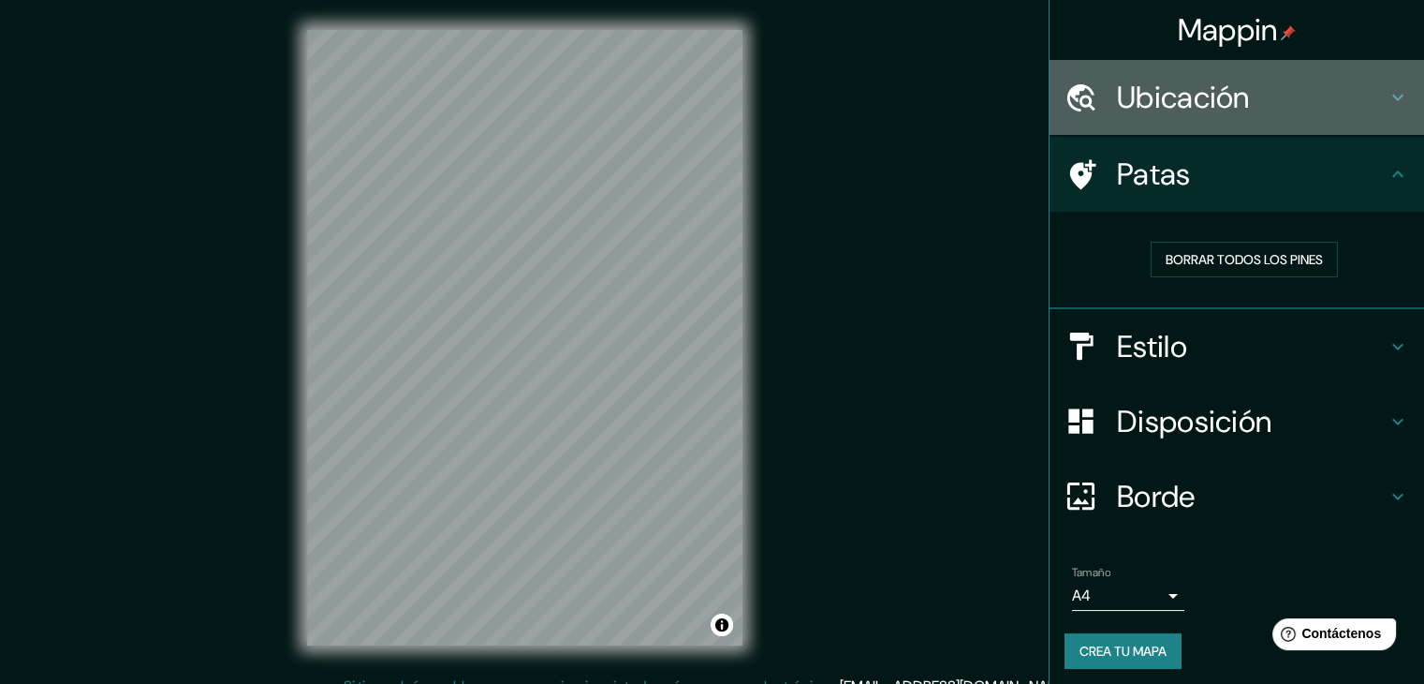
click at [1155, 88] on font "Ubicación" at bounding box center [1183, 97] width 133 height 39
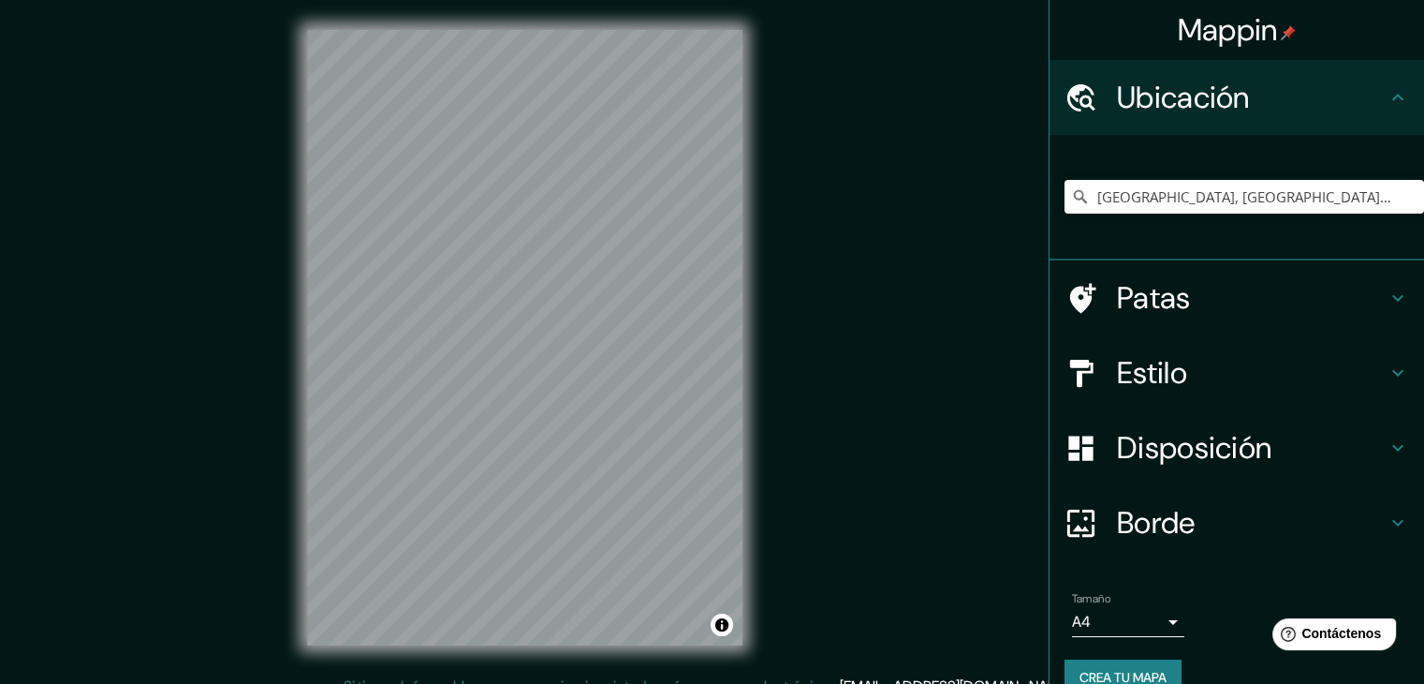
scroll to position [33, 0]
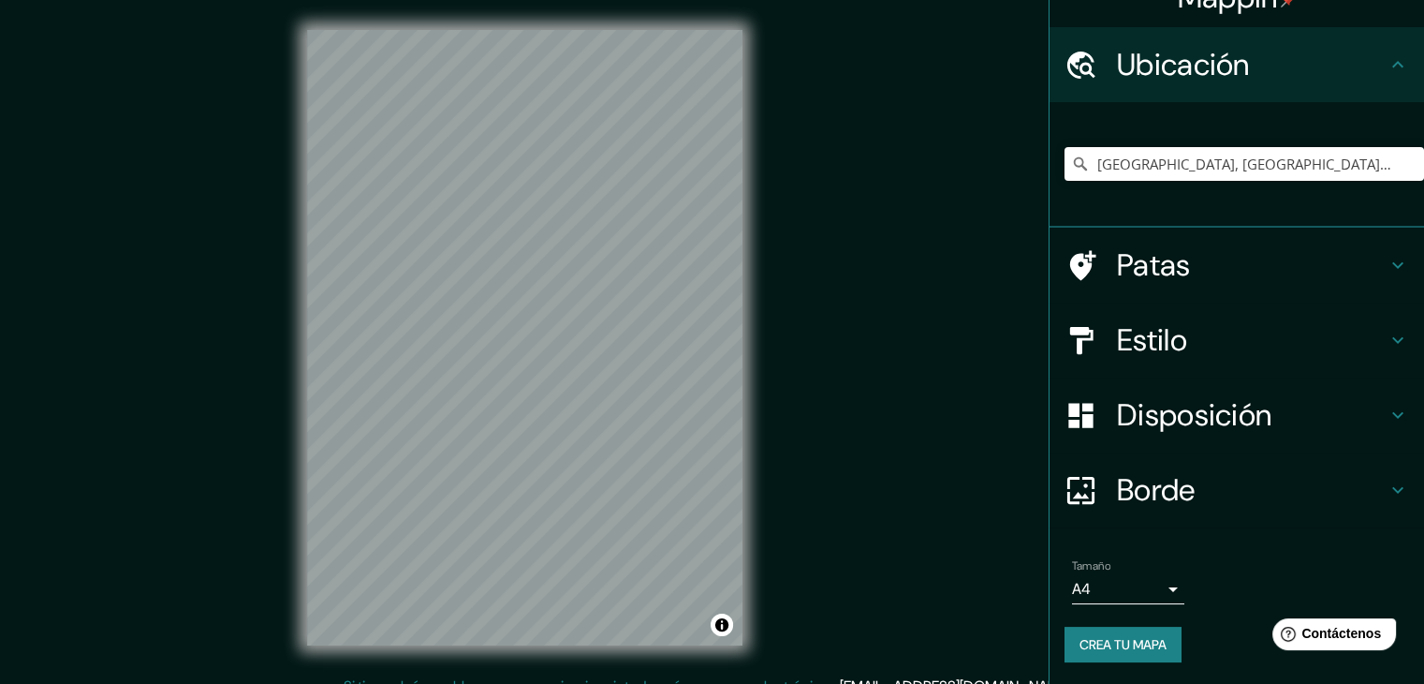
click at [1150, 418] on font "Disposición" at bounding box center [1194, 414] width 154 height 39
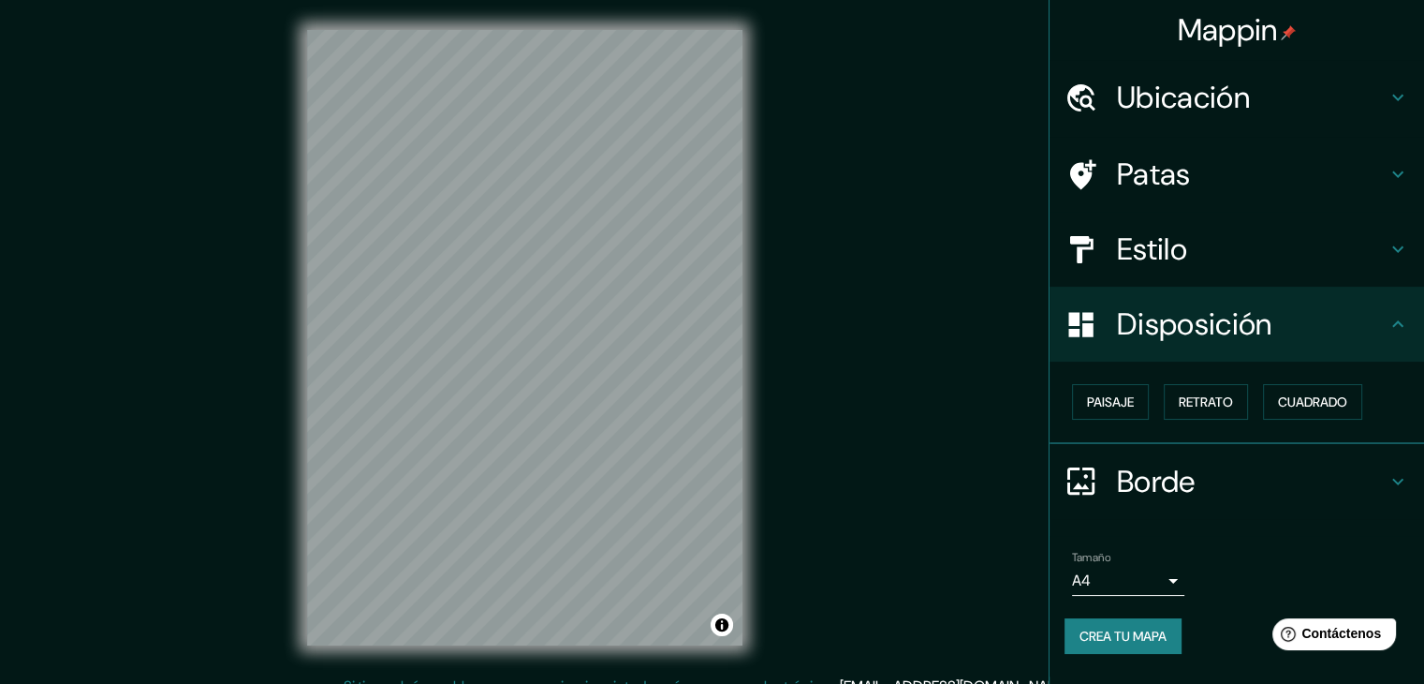
scroll to position [22, 0]
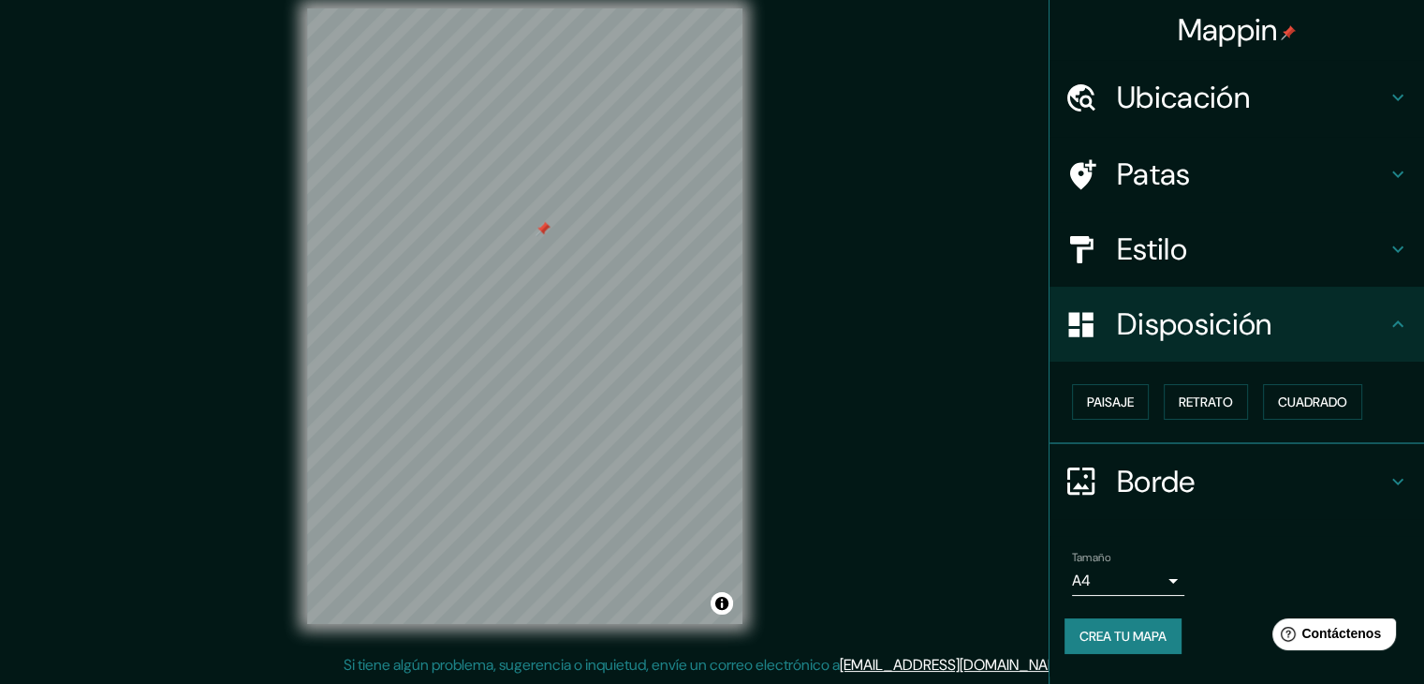
click at [762, 363] on div "© Mapbox © OpenStreetMap Improve this map" at bounding box center [524, 315] width 495 height 675
